Goal: Task Accomplishment & Management: Use online tool/utility

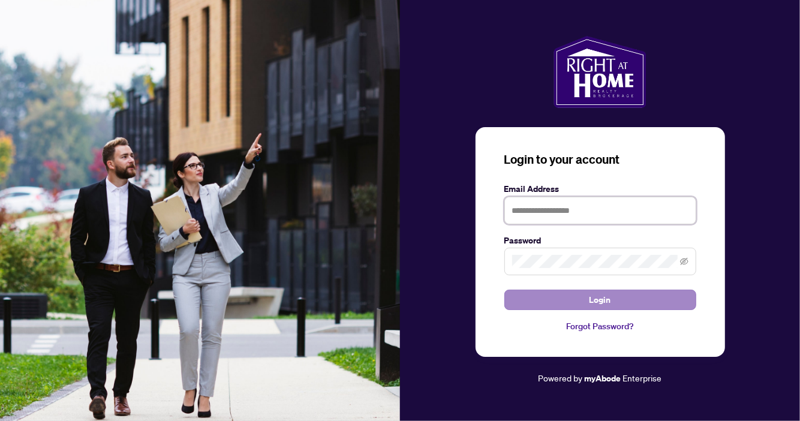
type input "**********"
click at [593, 296] on span "Login" at bounding box center [601, 299] width 22 height 19
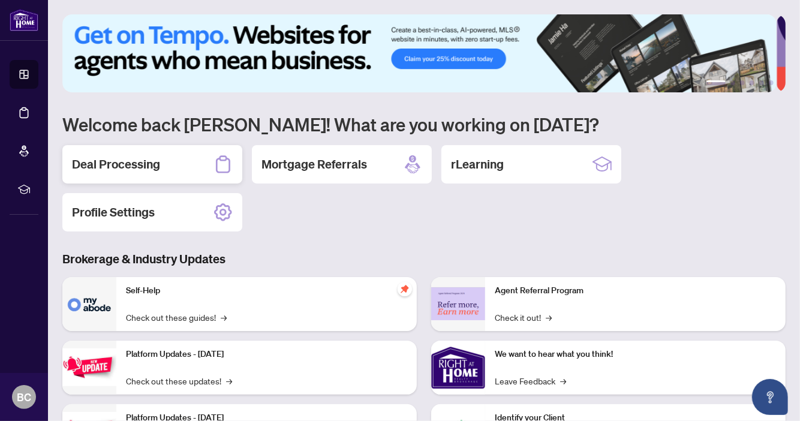
click at [115, 159] on h2 "Deal Processing" at bounding box center [116, 164] width 88 height 17
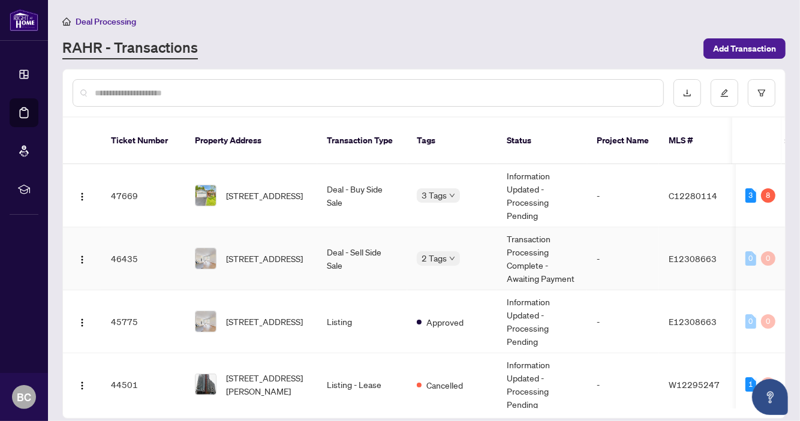
click at [259, 260] on td "[STREET_ADDRESS]" at bounding box center [251, 258] width 132 height 63
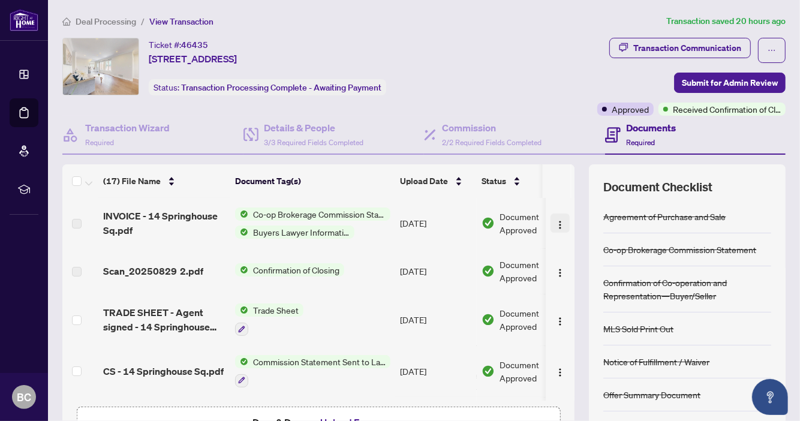
click at [555, 222] on img "button" at bounding box center [560, 225] width 10 height 10
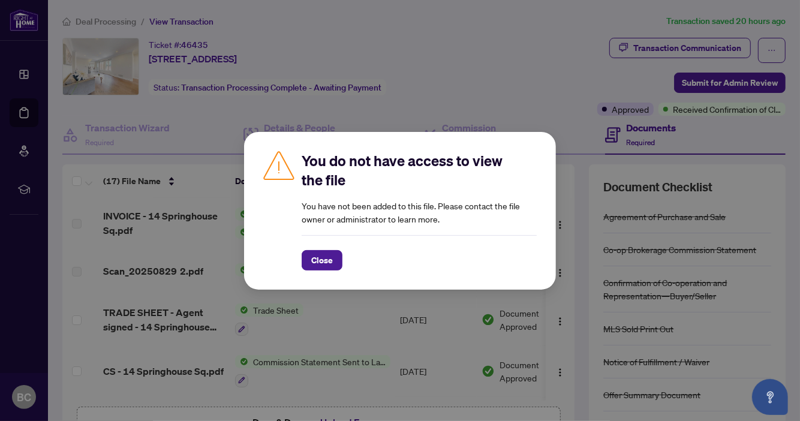
click at [496, 94] on div "You do not have access to view the file You have not been added to this file. P…" at bounding box center [400, 210] width 800 height 421
click at [309, 264] on button "Close" at bounding box center [322, 260] width 41 height 20
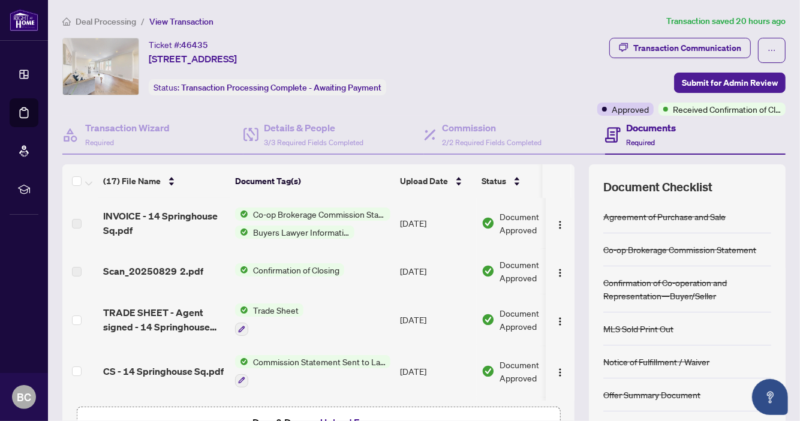
click at [295, 208] on span "Co-op Brokerage Commission Statement" at bounding box center [319, 214] width 142 height 13
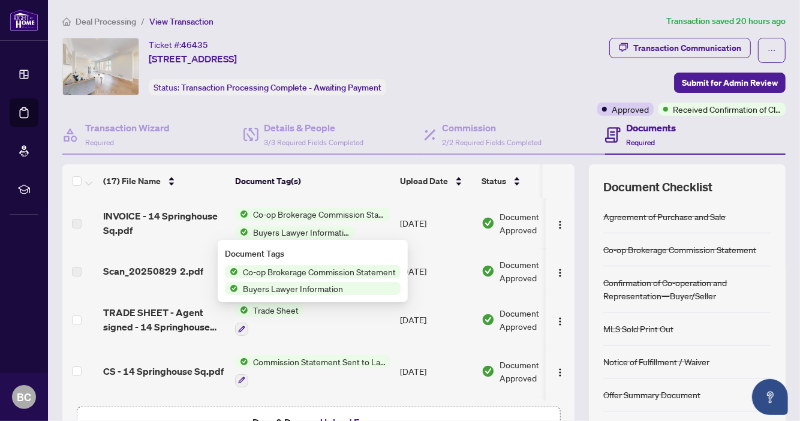
click at [496, 101] on div "Transaction Communication Submit for Admin Review Approved Received Confirmatio…" at bounding box center [639, 77] width 291 height 78
